Goal: Find specific page/section: Find specific page/section

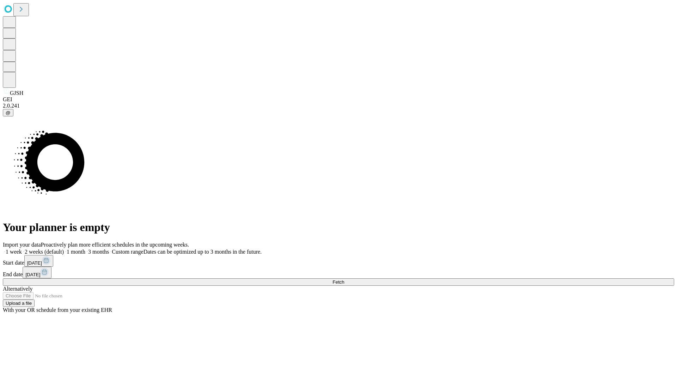
click at [344, 279] on span "Fetch" at bounding box center [338, 281] width 12 height 5
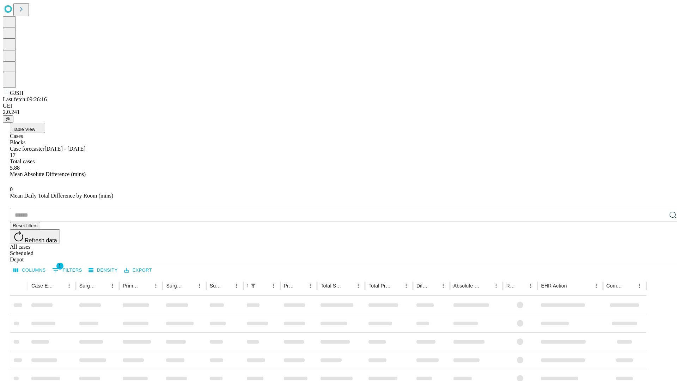
click at [659, 256] on div "Depot" at bounding box center [345, 259] width 671 height 6
